Goal: Check status: Check status

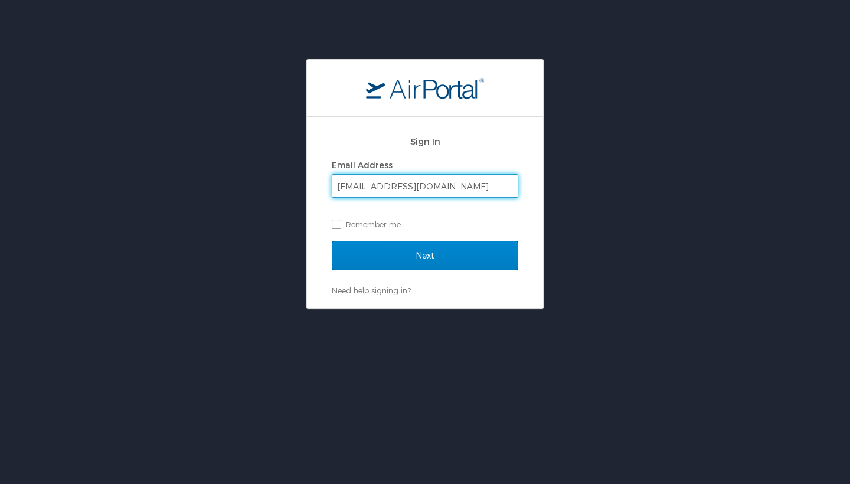
type input "gloriancastillo1@gmail.com"
click at [363, 265] on input "Next" at bounding box center [425, 255] width 186 height 29
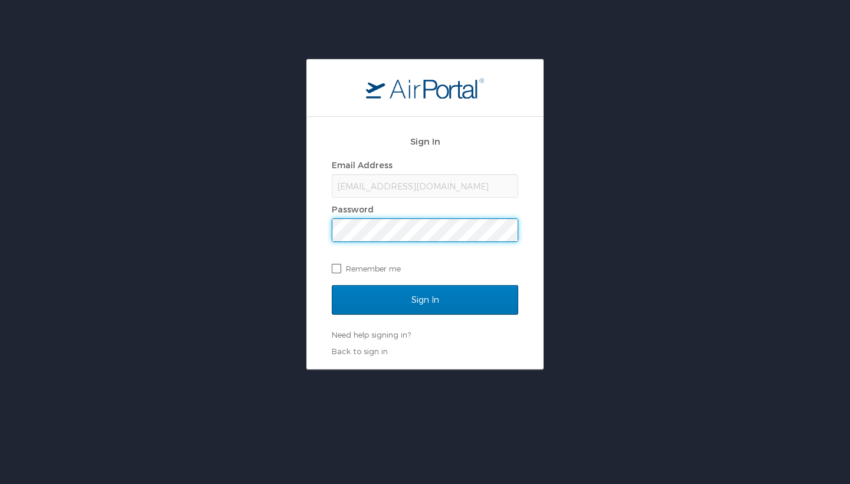
click at [336, 270] on label "Remember me" at bounding box center [425, 269] width 186 height 18
click at [336, 270] on input "Remember me" at bounding box center [336, 268] width 8 height 8
checkbox input "true"
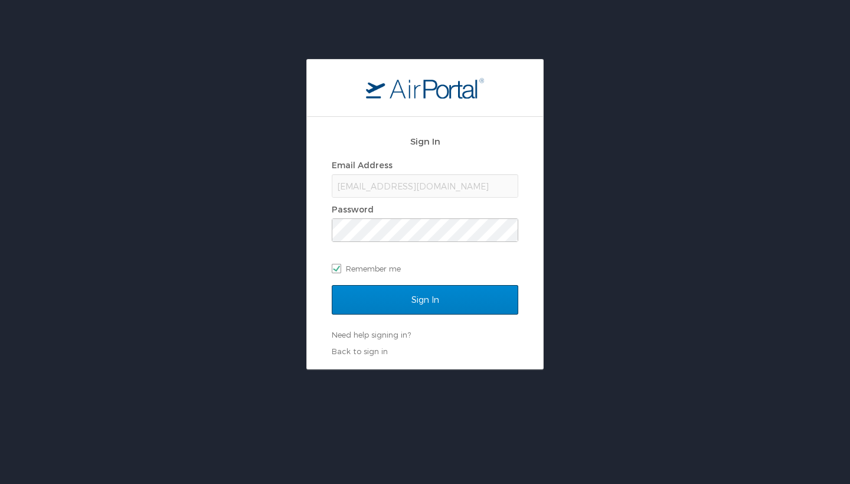
click at [394, 297] on input "Sign In" at bounding box center [425, 299] width 186 height 29
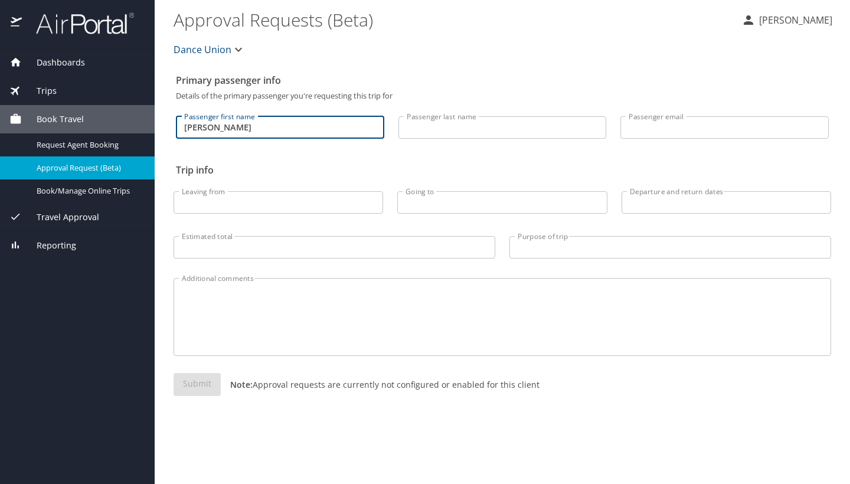
type input "Gloria"
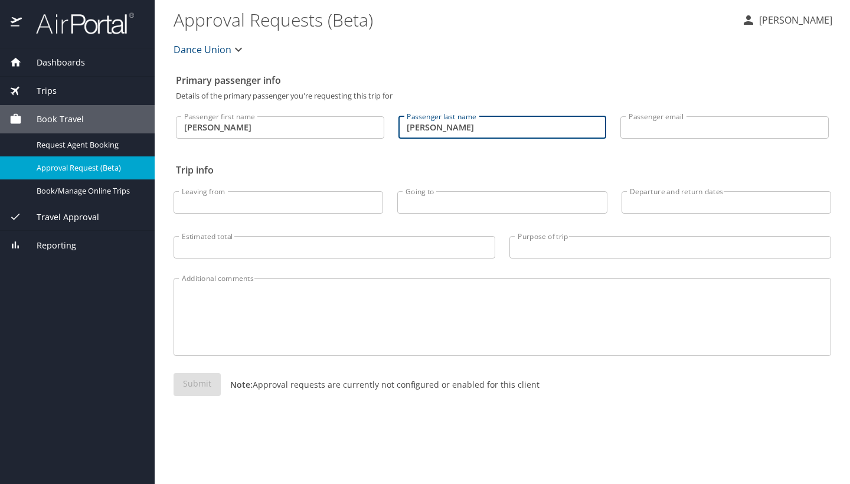
type input "Castillo"
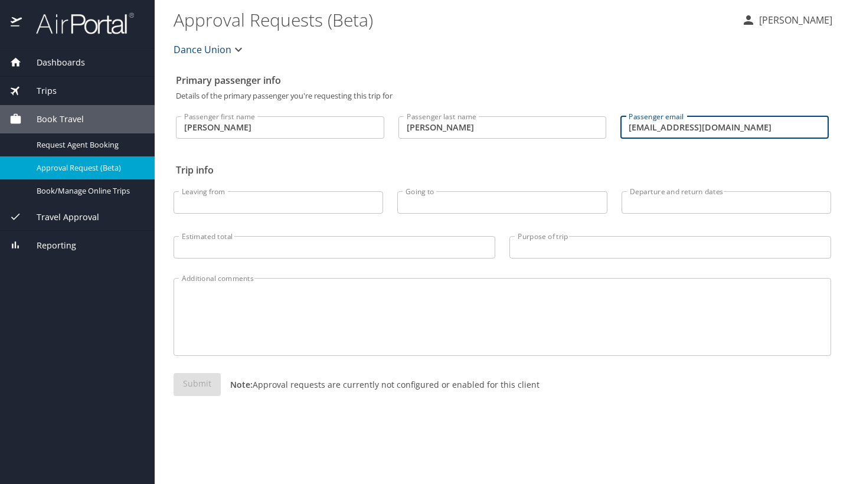
type input "gloriancastillo1@gmail.com"
click at [260, 204] on input "Leaving from" at bounding box center [277, 202] width 209 height 22
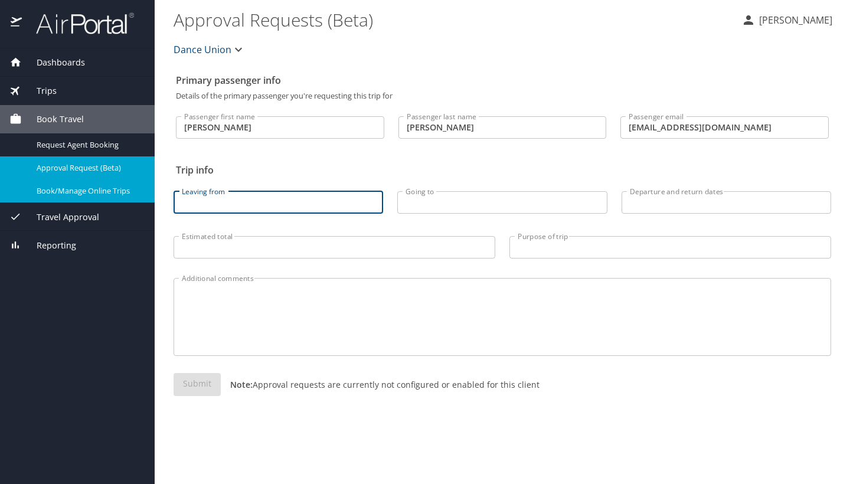
click at [110, 195] on span "Book/Manage Online Trips" at bounding box center [89, 190] width 104 height 11
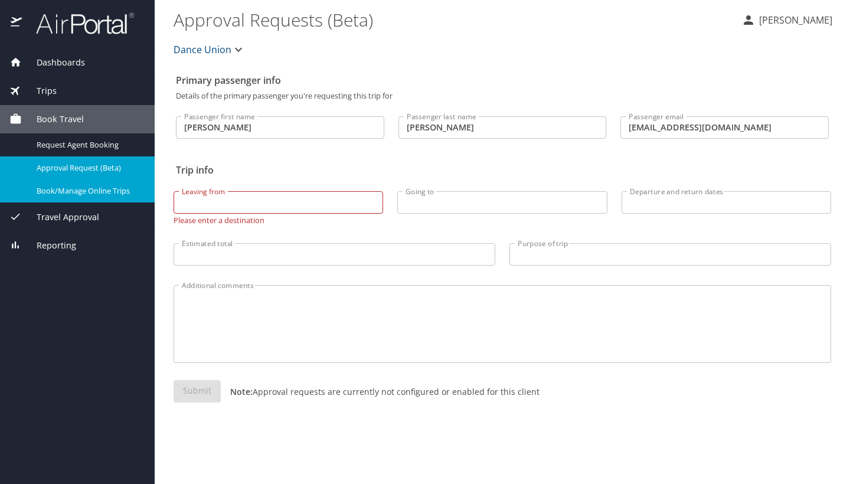
click at [247, 204] on input "Leaving from" at bounding box center [277, 202] width 209 height 22
click at [113, 217] on div "Travel Approval" at bounding box center [77, 217] width 136 height 13
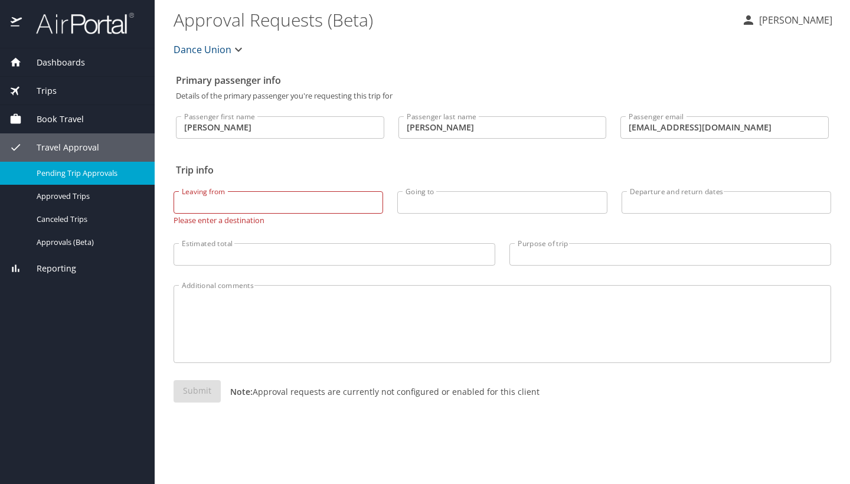
click at [106, 169] on span "Pending Trip Approvals" at bounding box center [89, 173] width 104 height 11
